Goal: Task Accomplishment & Management: Manage account settings

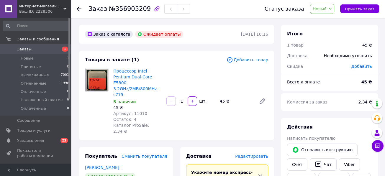
click at [331, 7] on span "Новый" at bounding box center [322, 9] width 24 height 10
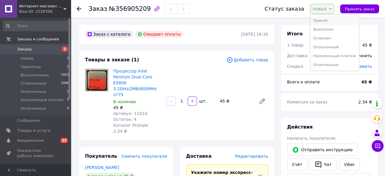
click at [332, 19] on li "Принят" at bounding box center [334, 20] width 49 height 9
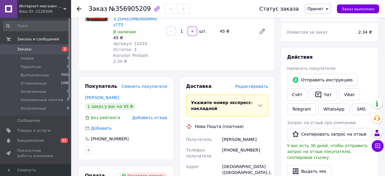
scroll to position [107, 0]
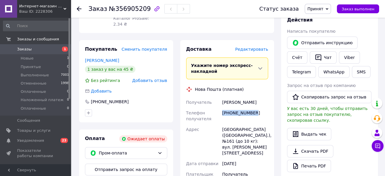
drag, startPoint x: 254, startPoint y: 101, endPoint x: 222, endPoint y: 105, distance: 32.6
click at [222, 108] on div "[PHONE_NUMBER]" at bounding box center [245, 116] width 48 height 17
copy div "[PHONE_NUMBER]"
click at [34, 141] on span "Уведомления" at bounding box center [30, 140] width 27 height 5
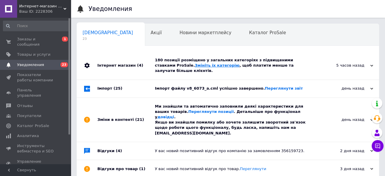
click at [194, 64] on link "Змініть їх категорію" at bounding box center [216, 65] width 44 height 4
